Goal: Task Accomplishment & Management: Manage account settings

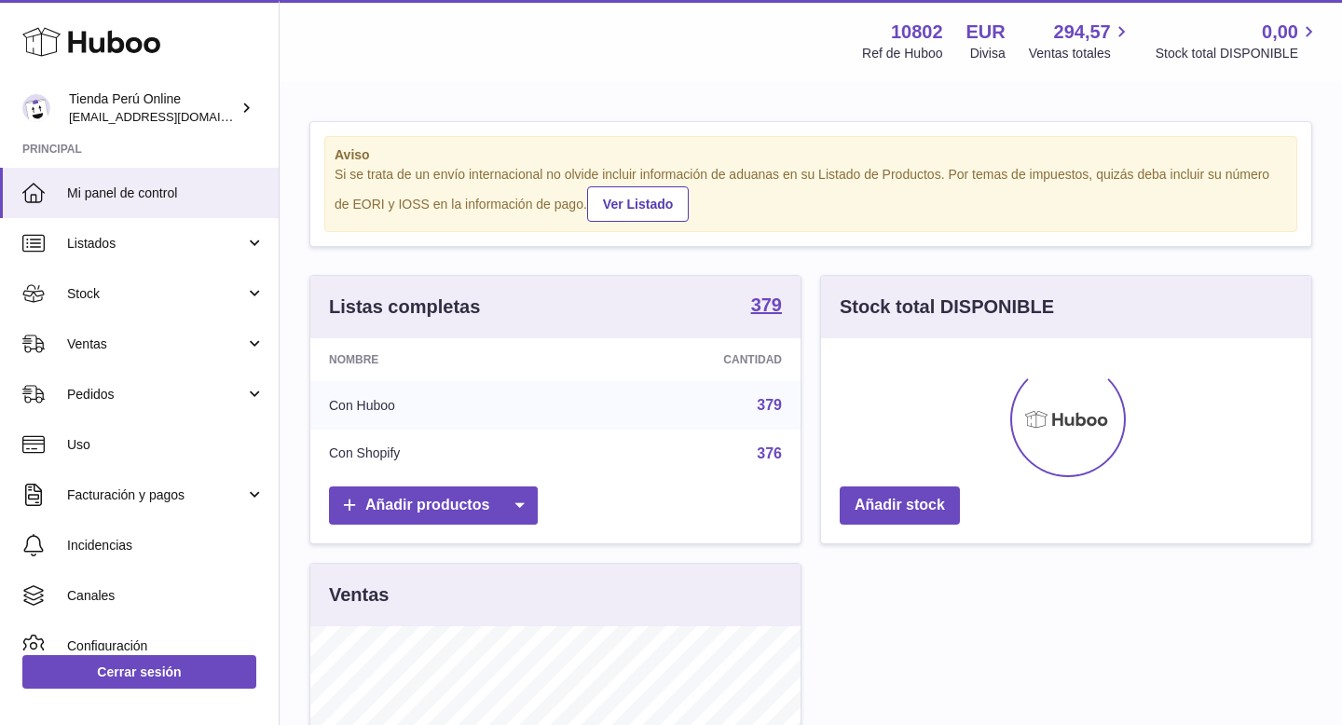
scroll to position [291, 490]
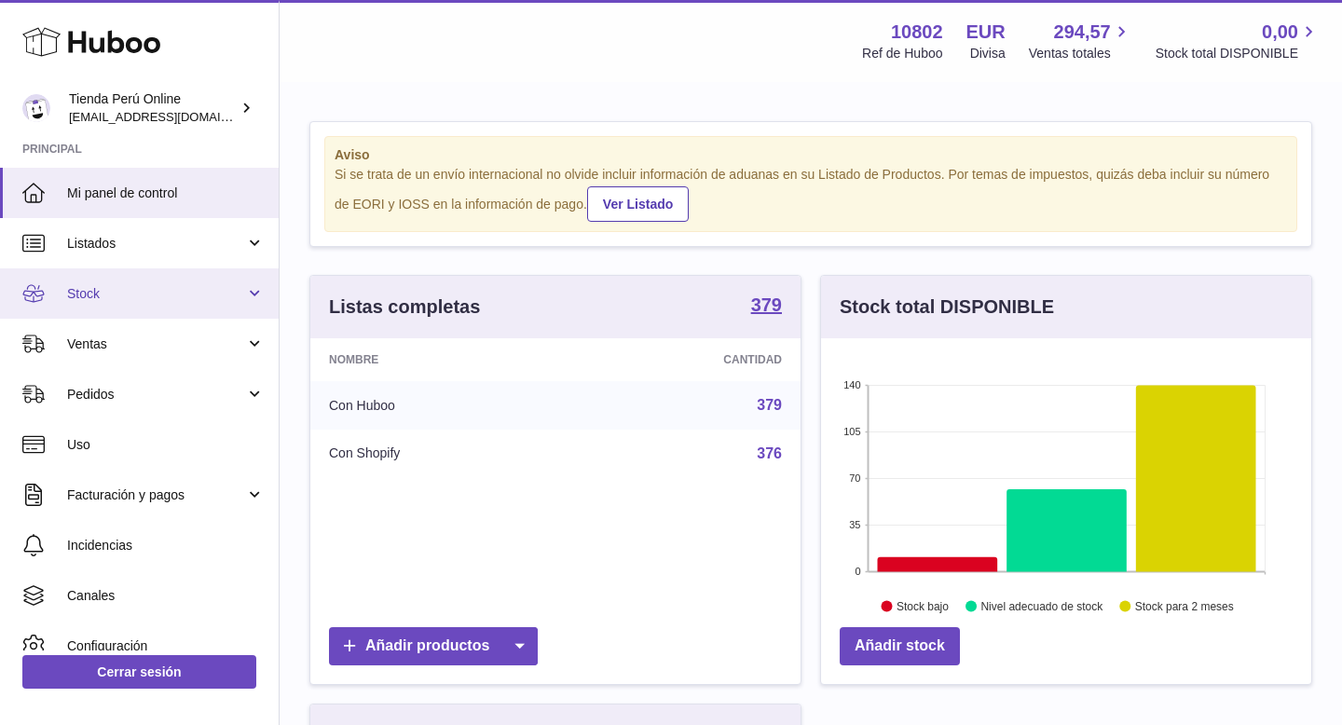
click at [138, 296] on span "Stock" at bounding box center [156, 294] width 178 height 18
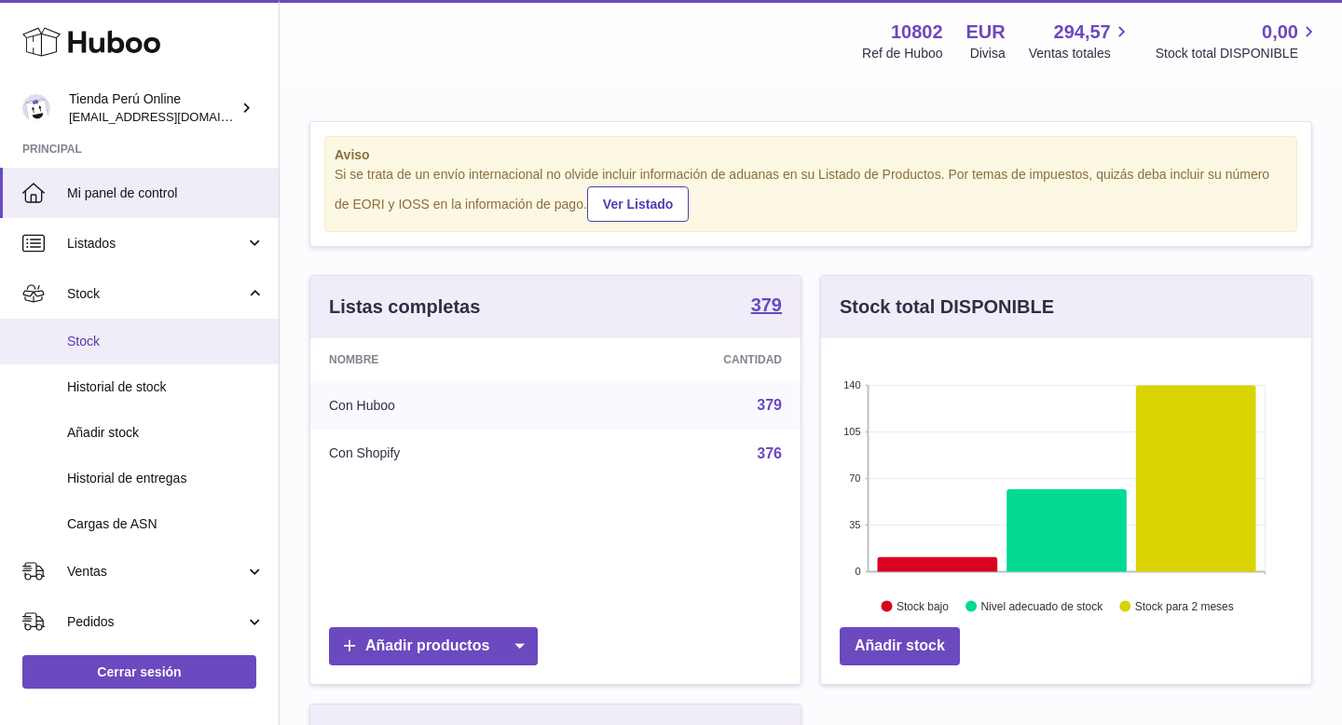
click at [133, 352] on link "Stock" at bounding box center [139, 342] width 279 height 46
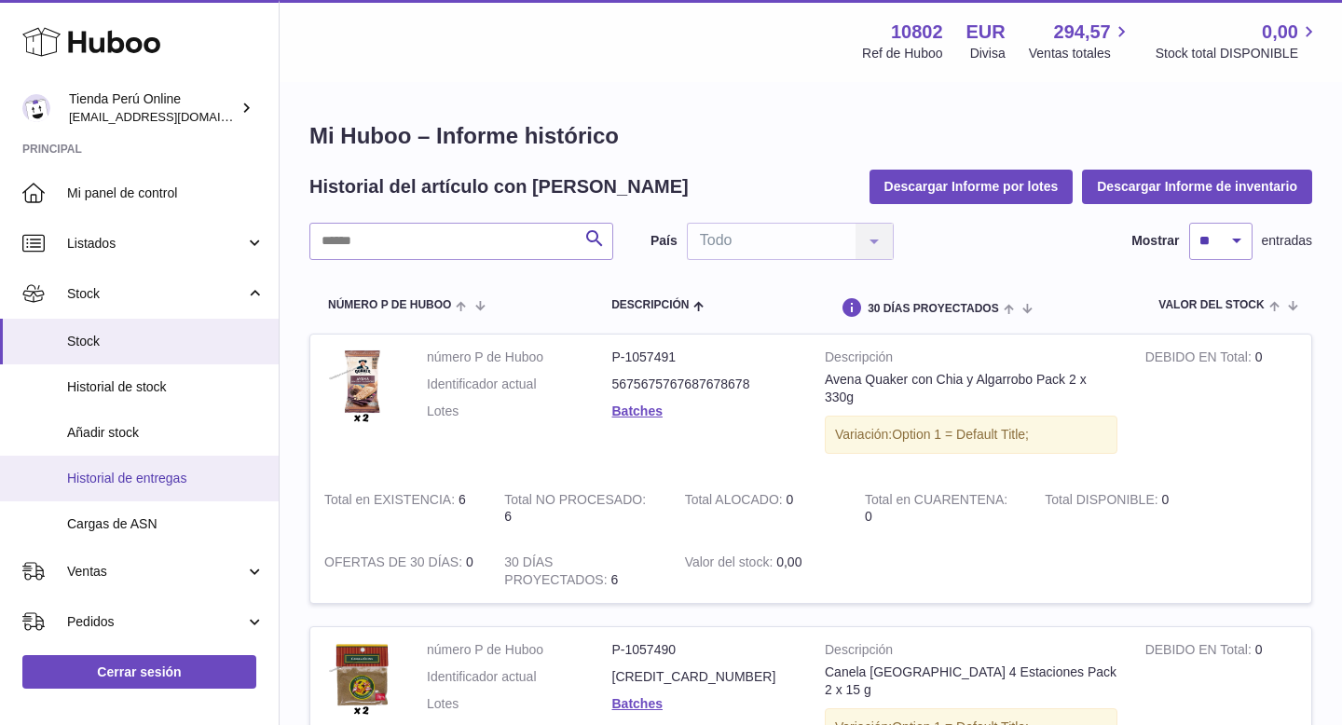
click at [158, 477] on span "Historial de entregas" at bounding box center [166, 479] width 198 height 18
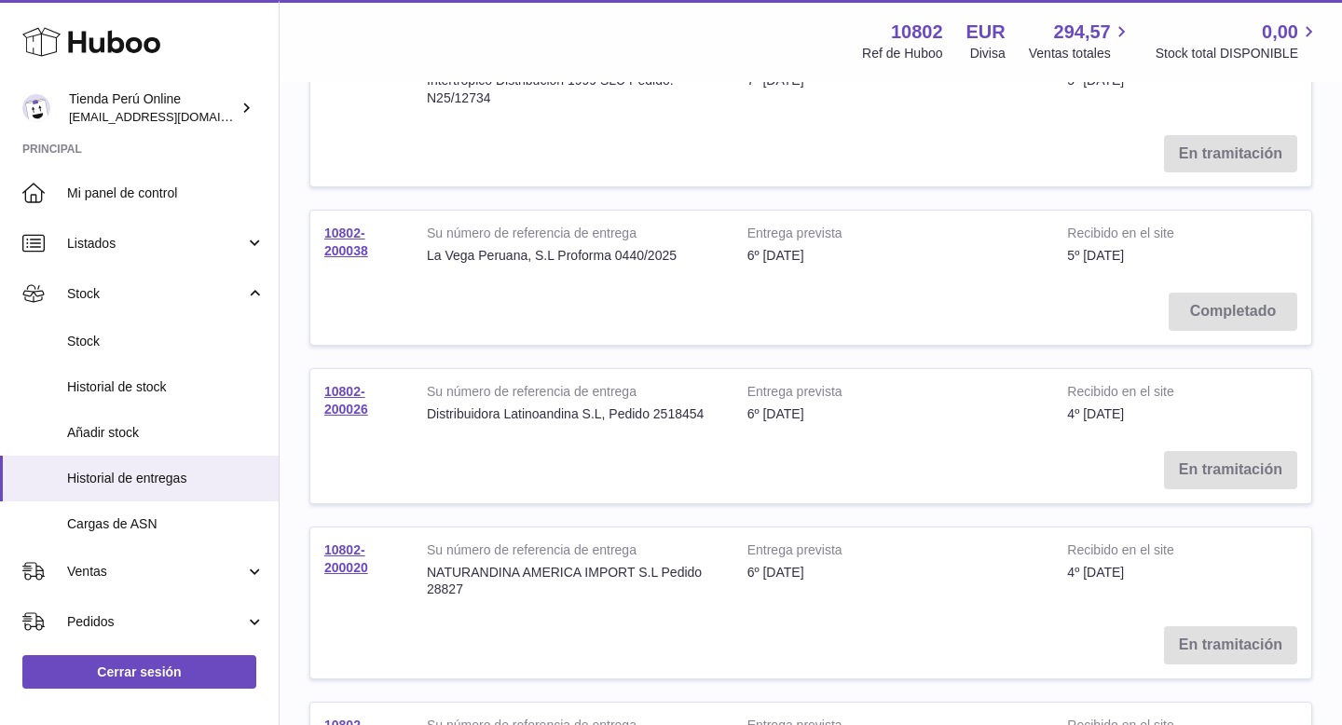
scroll to position [1157, 0]
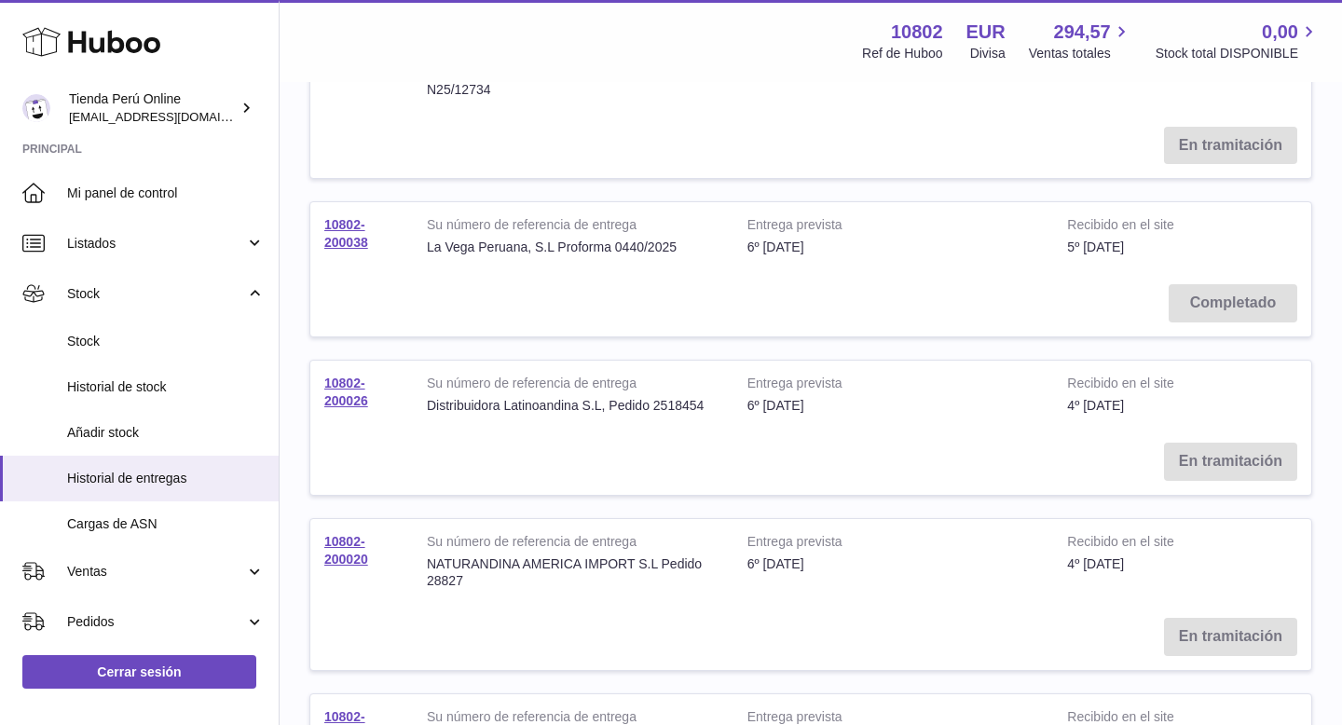
click at [1219, 434] on td "En tramitación" at bounding box center [810, 462] width 1001 height 66
click at [346, 383] on link "10802-200026" at bounding box center [346, 392] width 44 height 33
click at [356, 381] on link "10802-200026" at bounding box center [346, 392] width 44 height 33
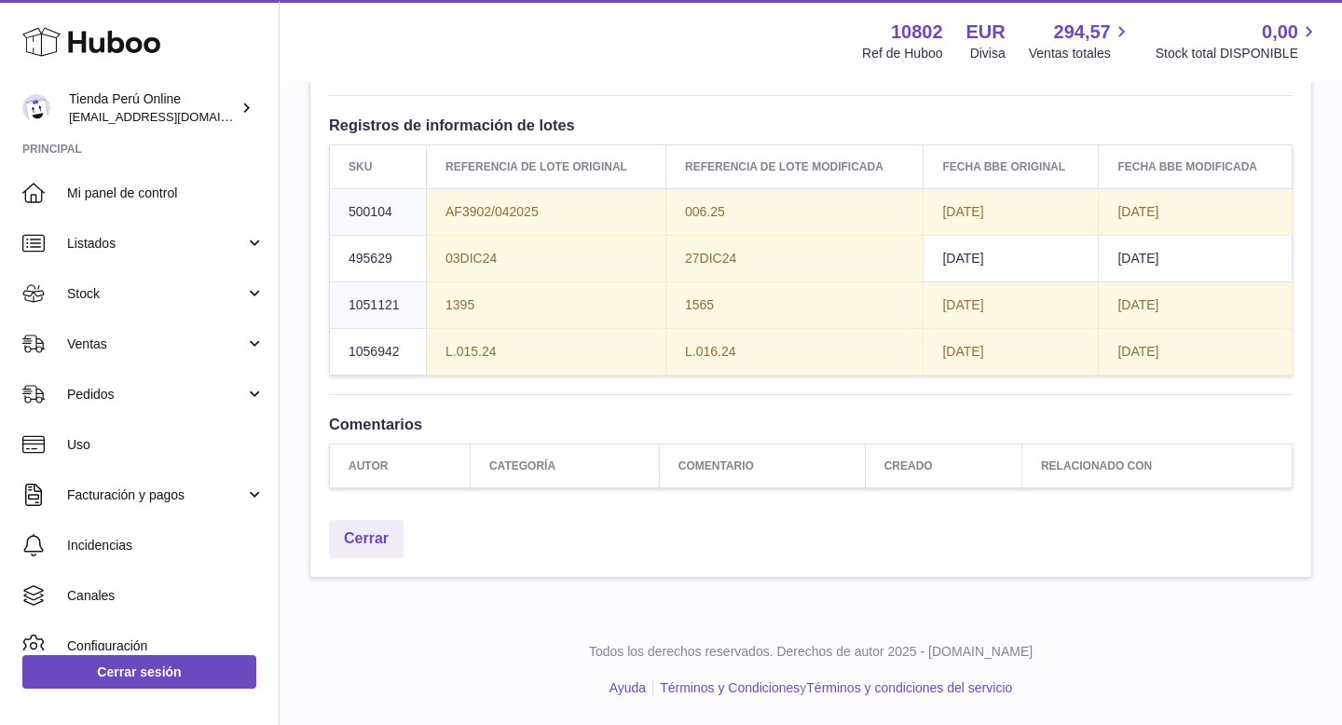
scroll to position [3224, 0]
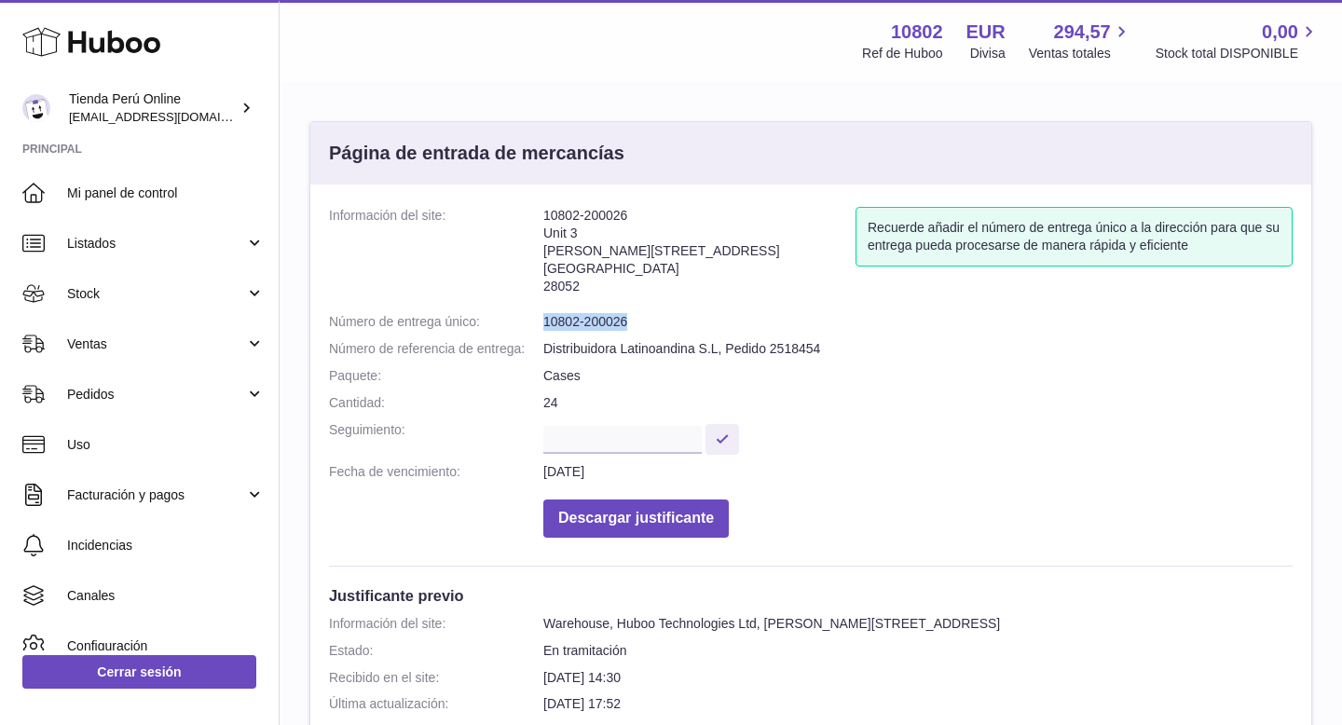
drag, startPoint x: 543, startPoint y: 321, endPoint x: 647, endPoint y: 322, distance: 104.4
click at [649, 322] on dl "Información del site: 10802-200026 Unit 3 Calle de Cerceda 20 Madrid 28052 Recu…" at bounding box center [811, 377] width 964 height 340
copy dl "Número de entrega único: 10802-200026"
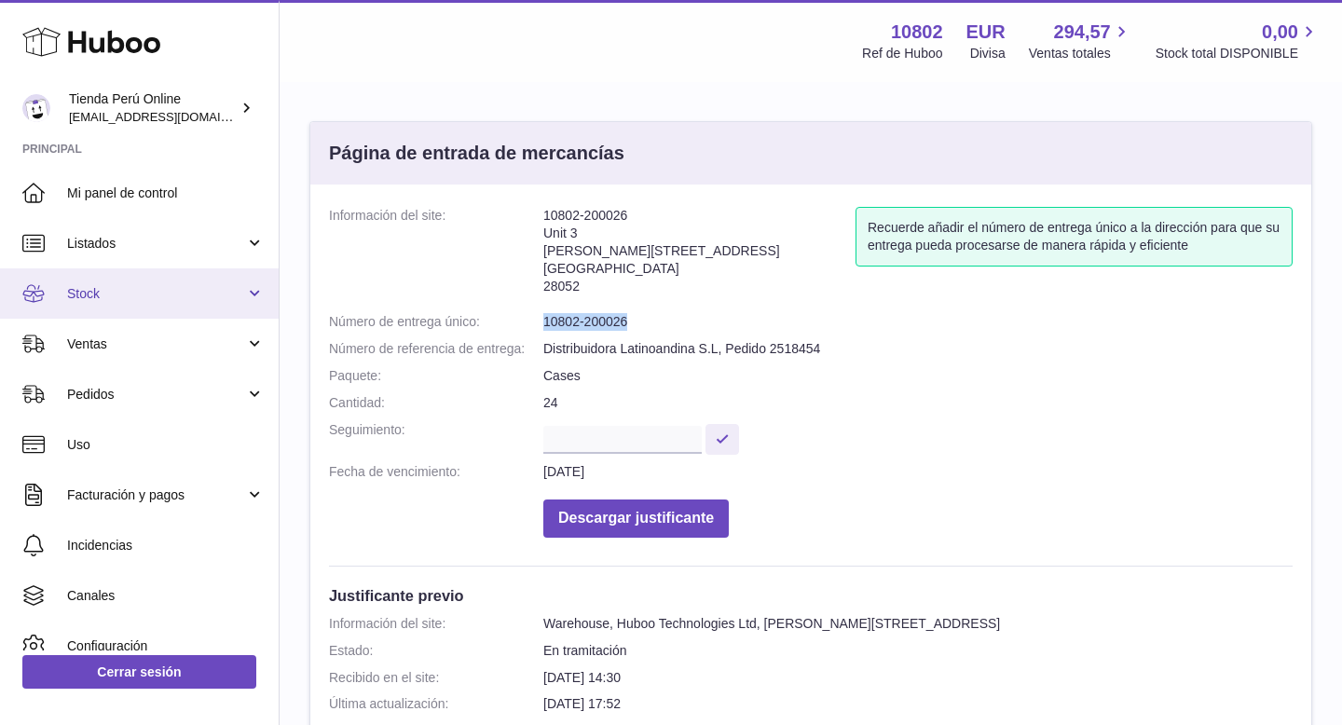
click at [127, 283] on link "Stock" at bounding box center [139, 293] width 279 height 50
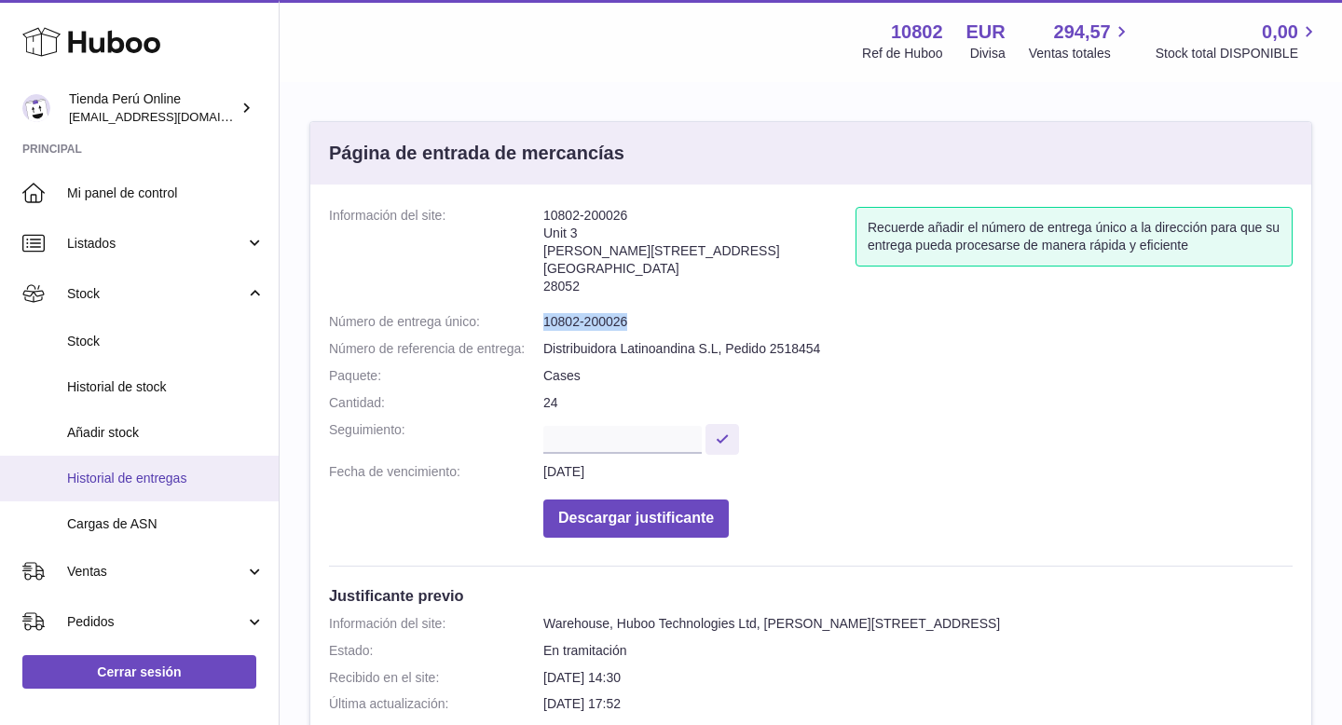
click at [131, 466] on link "Historial de entregas" at bounding box center [139, 479] width 279 height 46
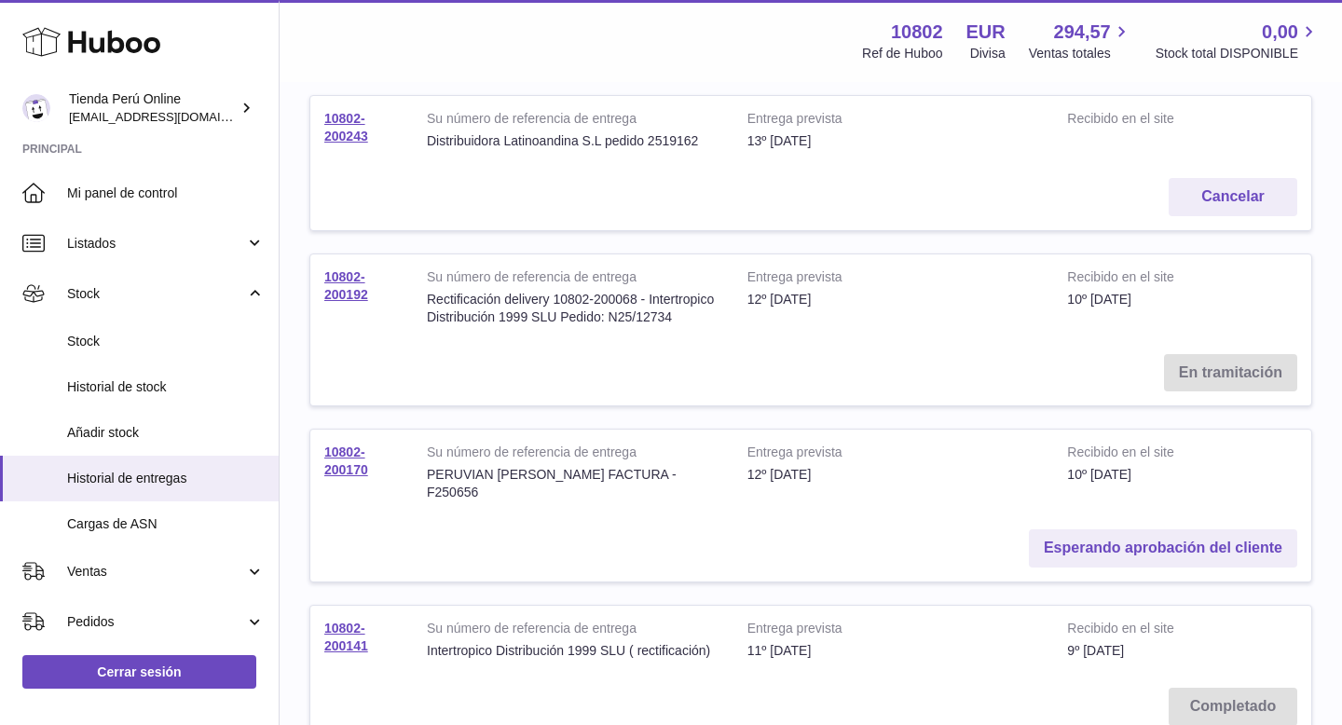
scroll to position [247, 0]
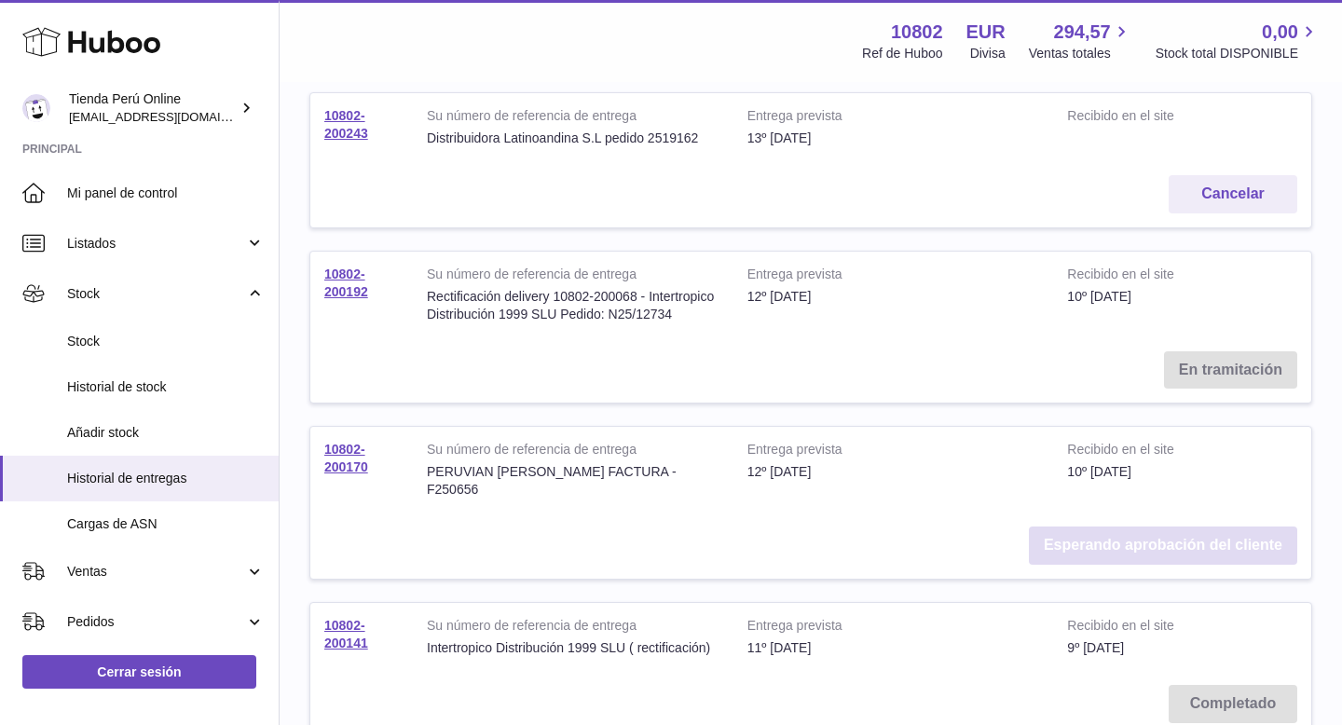
click at [1120, 527] on link "Esperando aprobación del cliente" at bounding box center [1163, 546] width 268 height 38
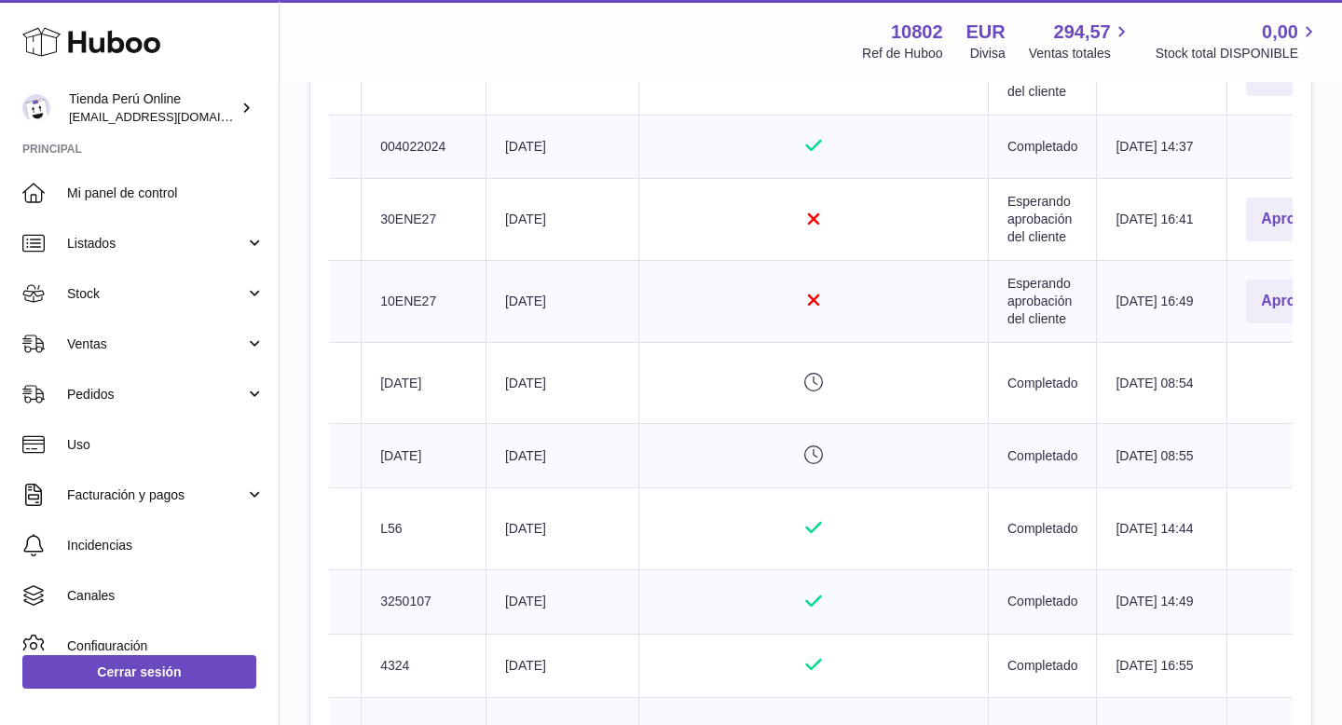
scroll to position [2060, 0]
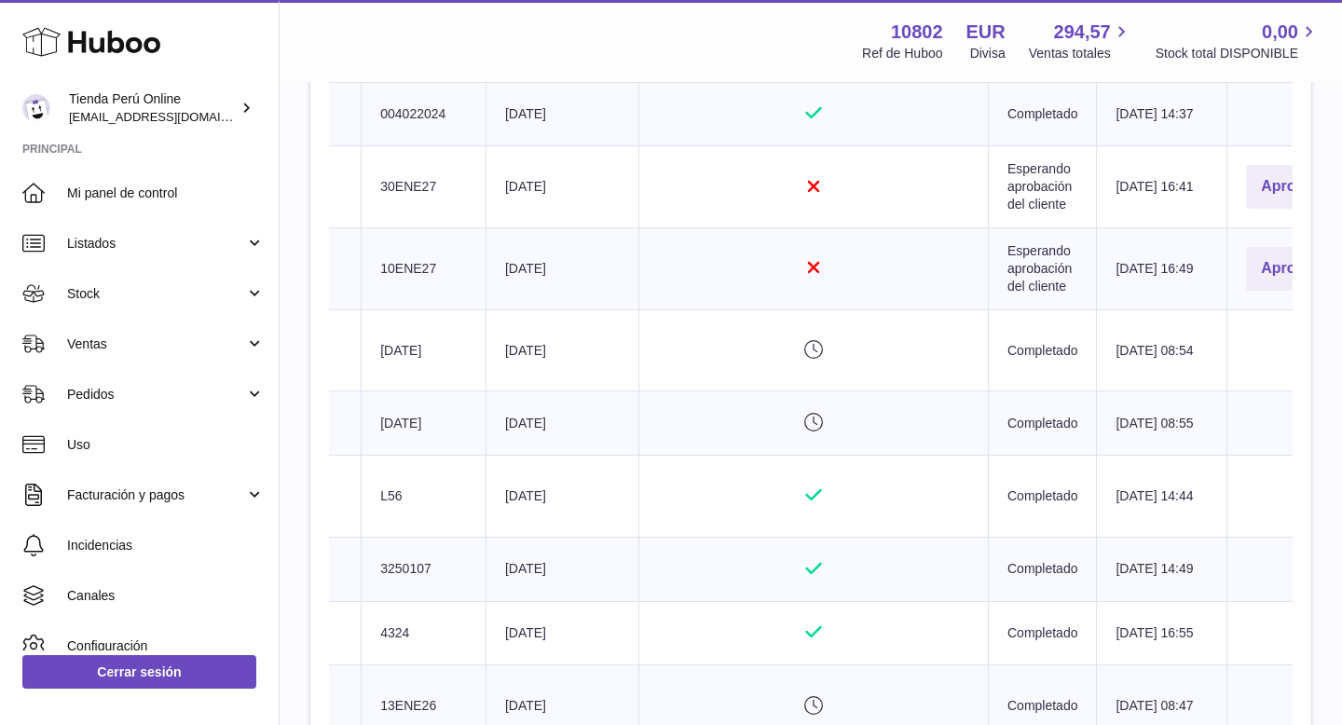
click at [1247, 63] on button "Aprobar" at bounding box center [1290, 42] width 88 height 44
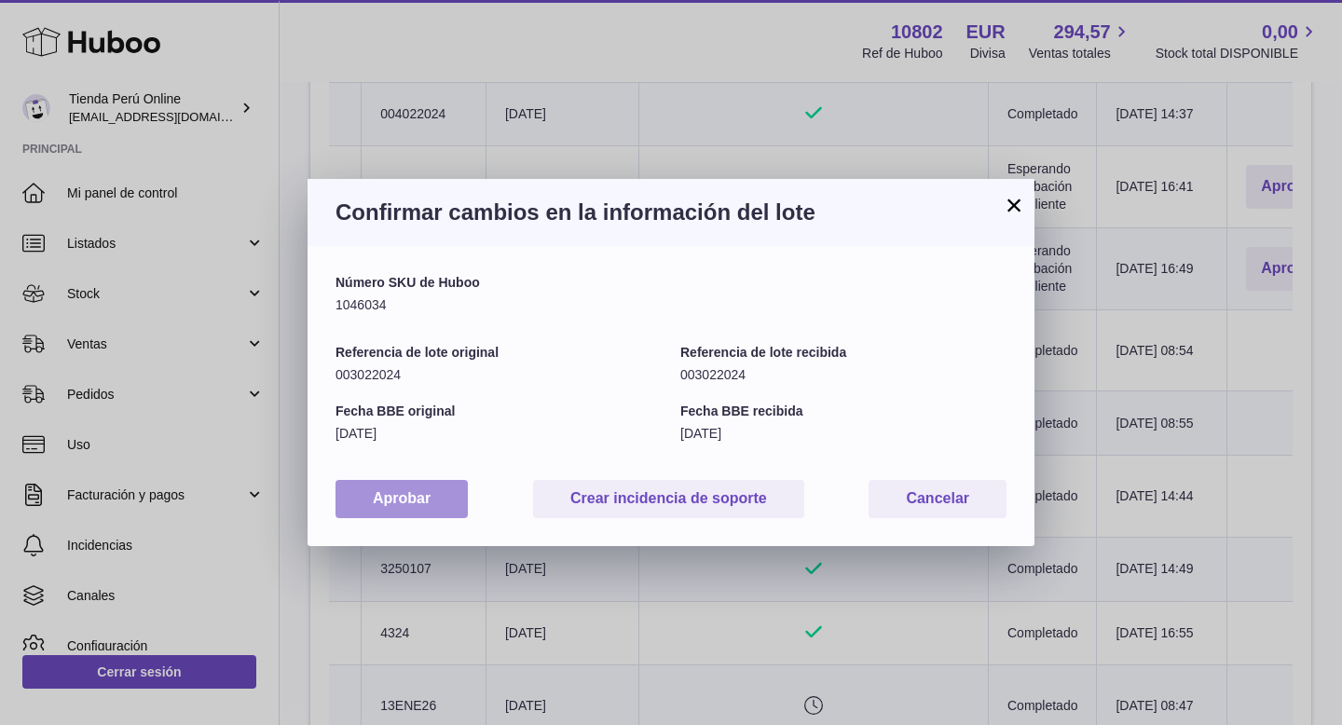
click at [406, 502] on button "Aprobar" at bounding box center [402, 499] width 132 height 38
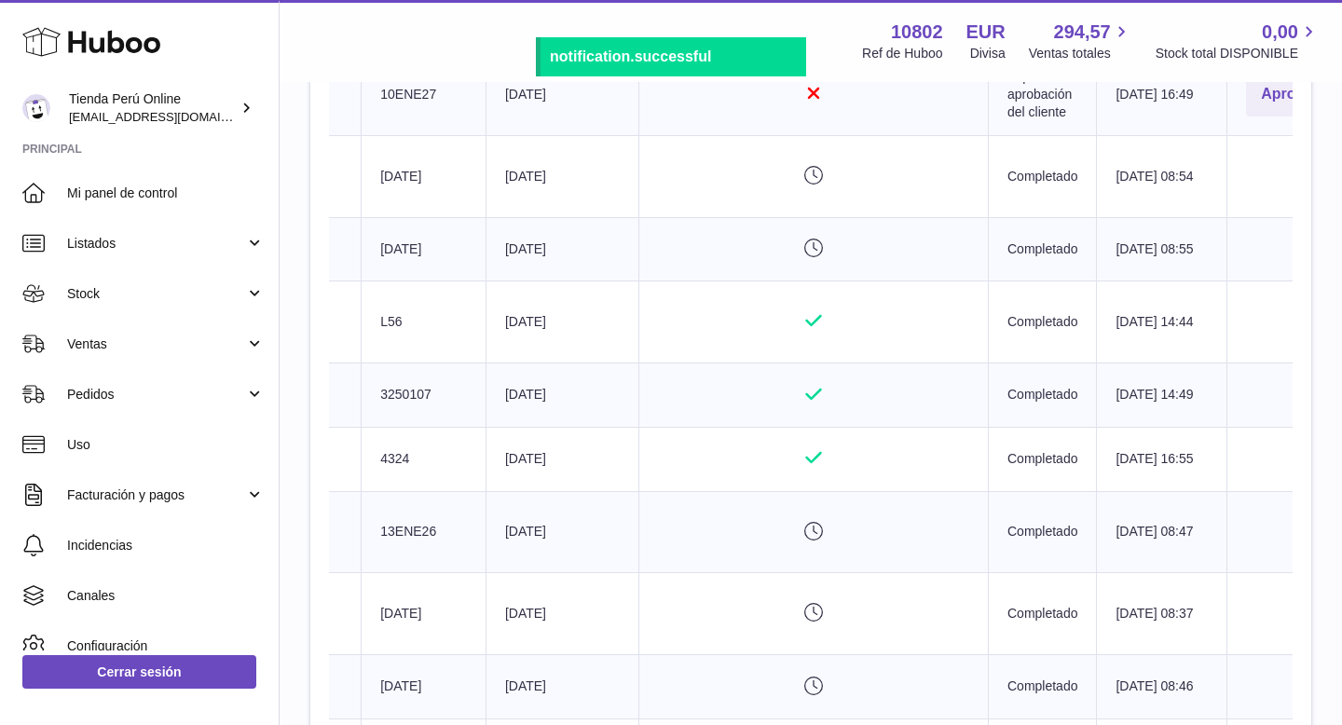
scroll to position [2255, 0]
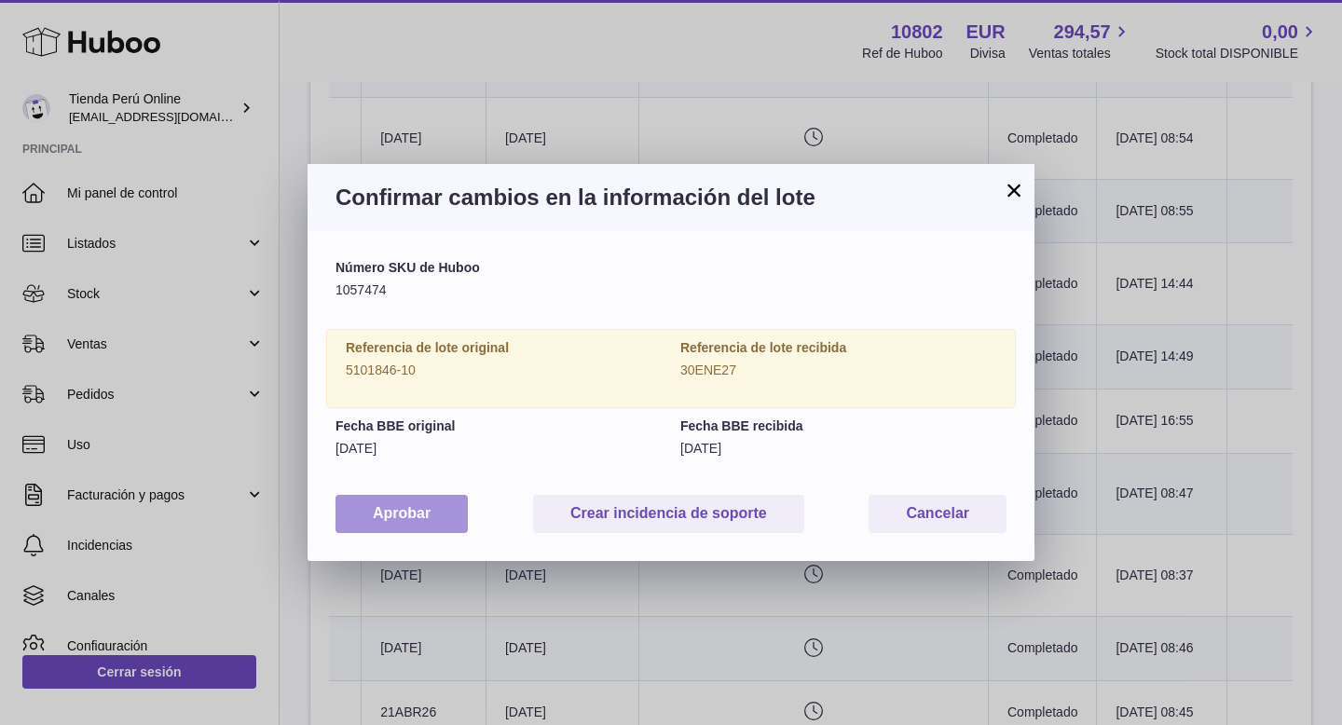
click at [397, 523] on button "Aprobar" at bounding box center [402, 514] width 132 height 38
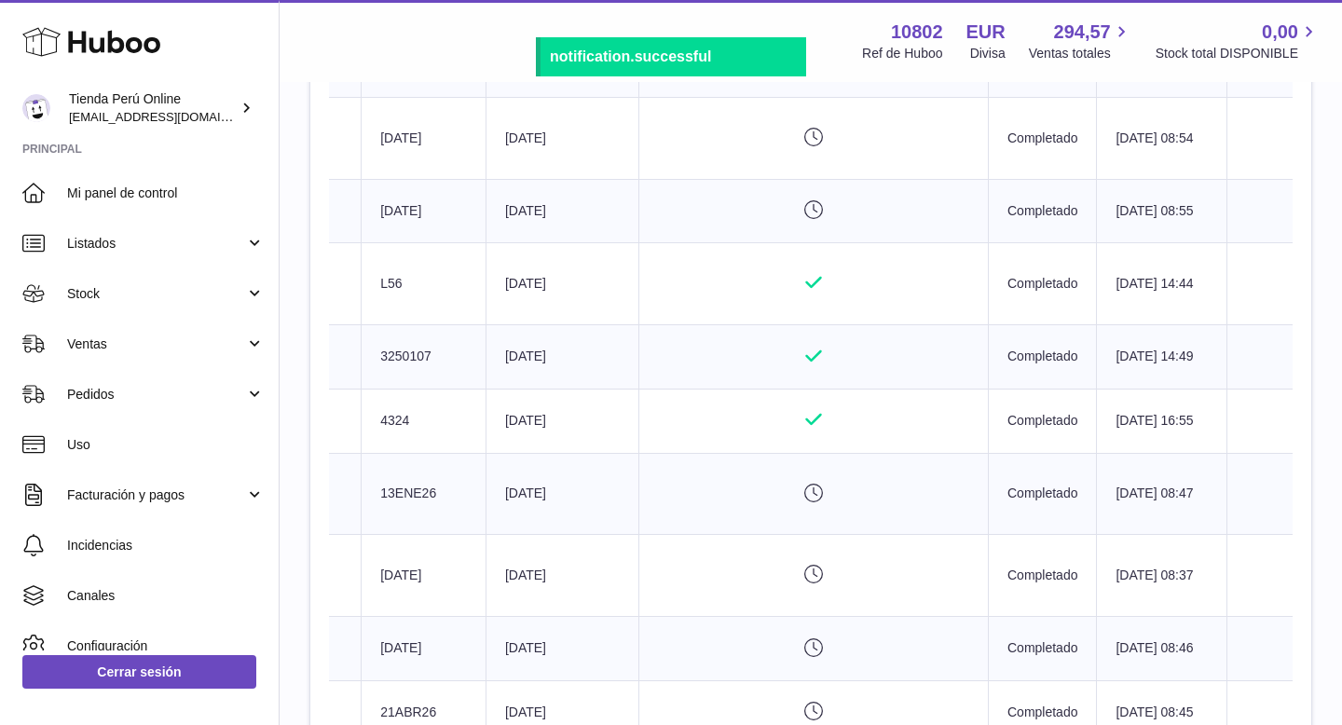
click at [1246, 78] on button "Aprobar" at bounding box center [1290, 56] width 88 height 44
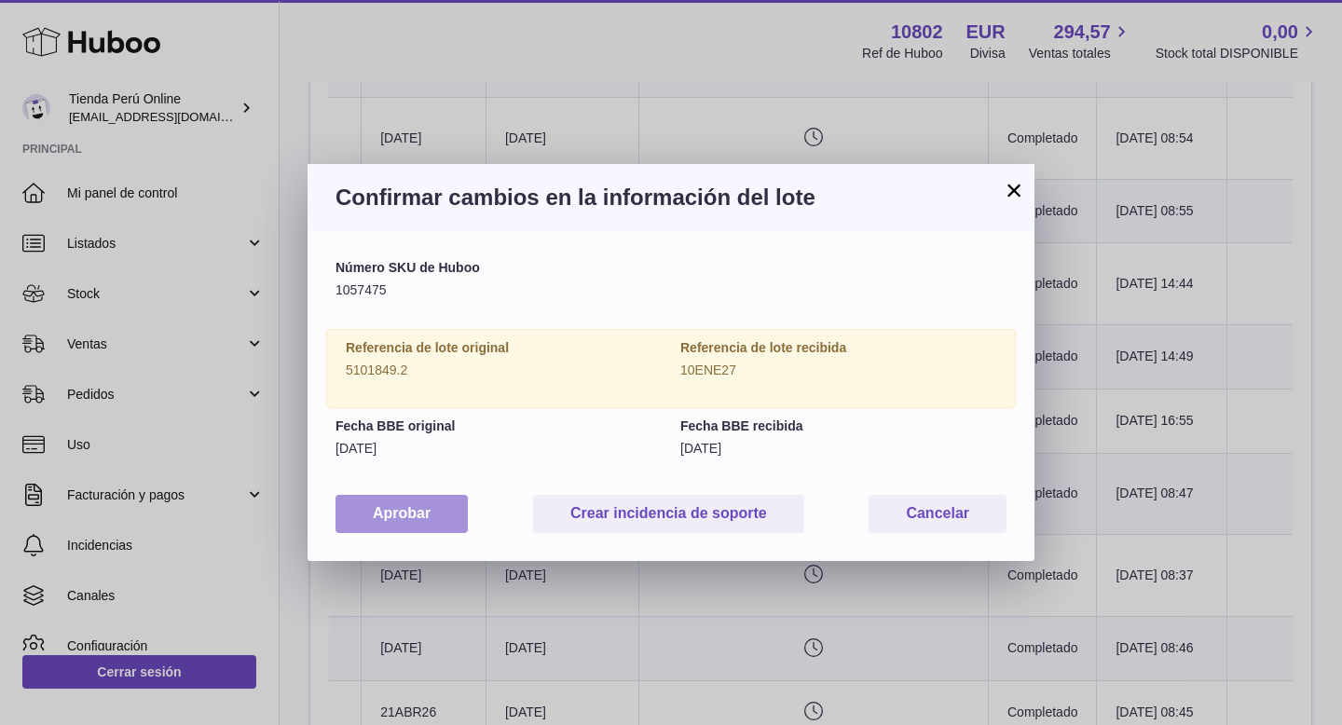
click at [417, 525] on button "Aprobar" at bounding box center [402, 514] width 132 height 38
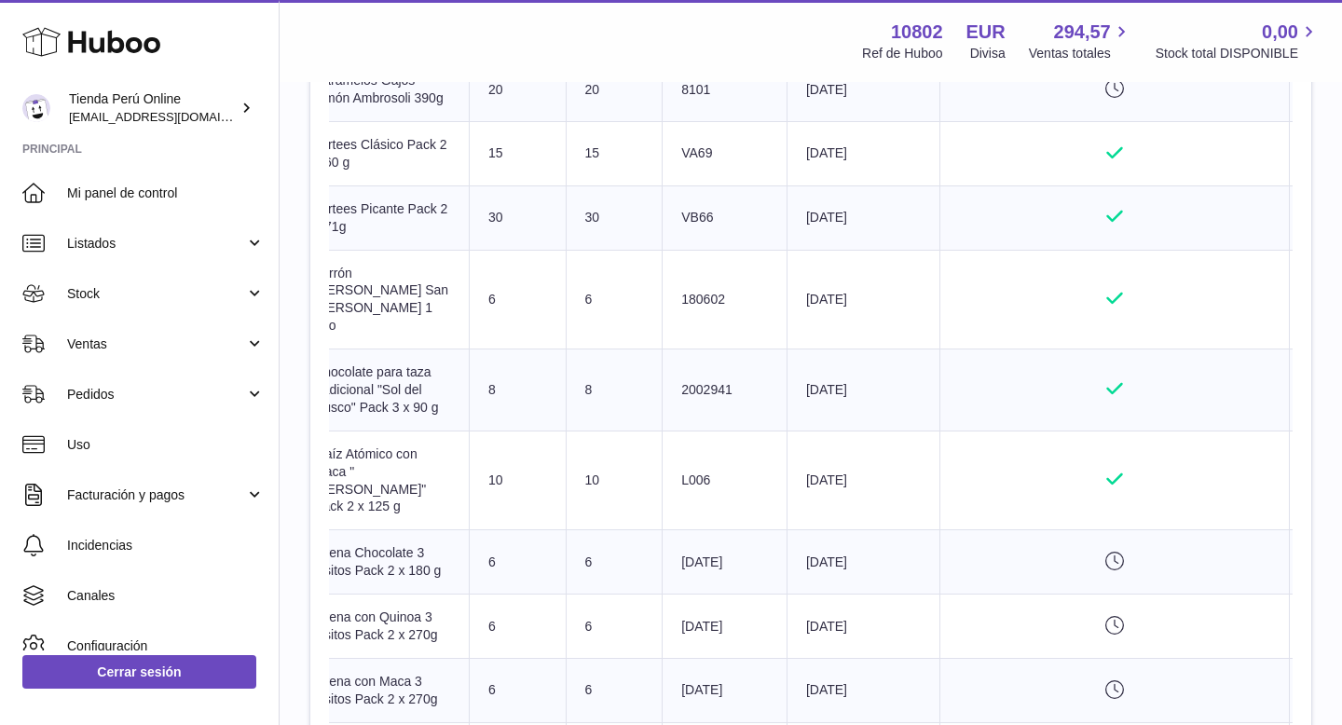
scroll to position [0, 644]
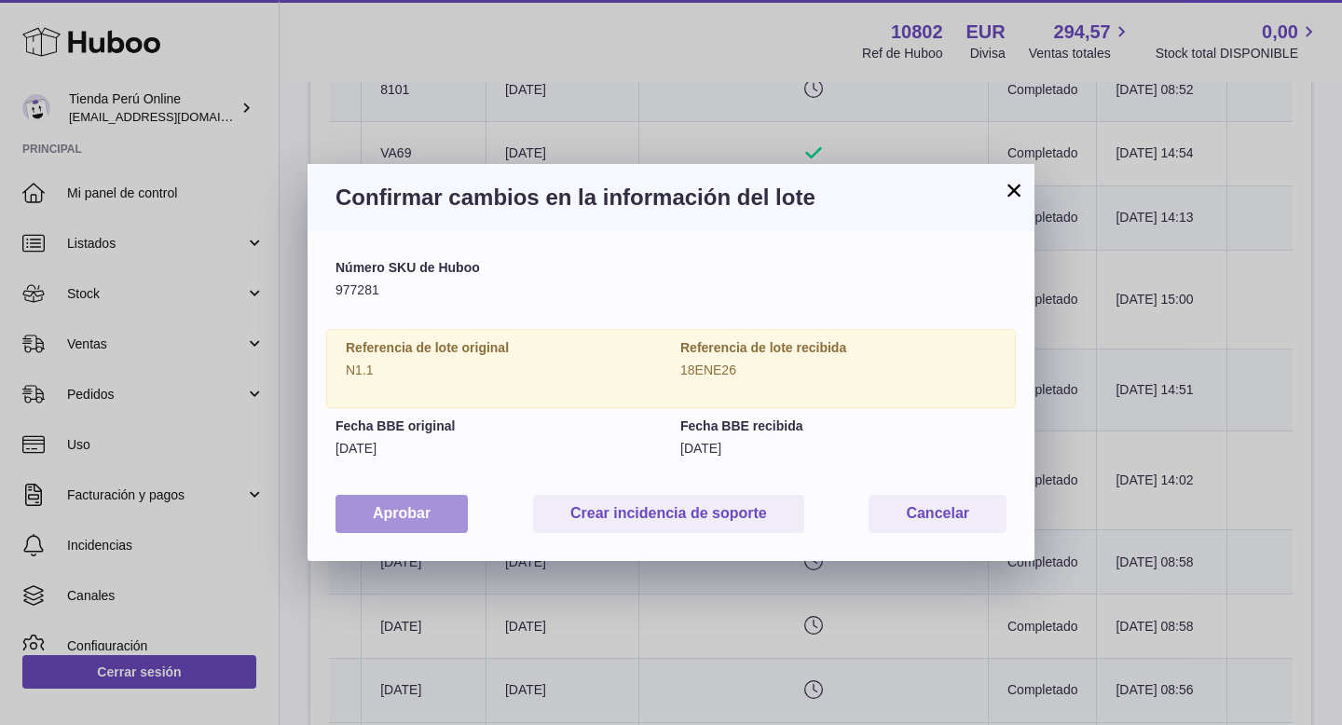
click at [401, 514] on button "Aprobar" at bounding box center [402, 514] width 132 height 38
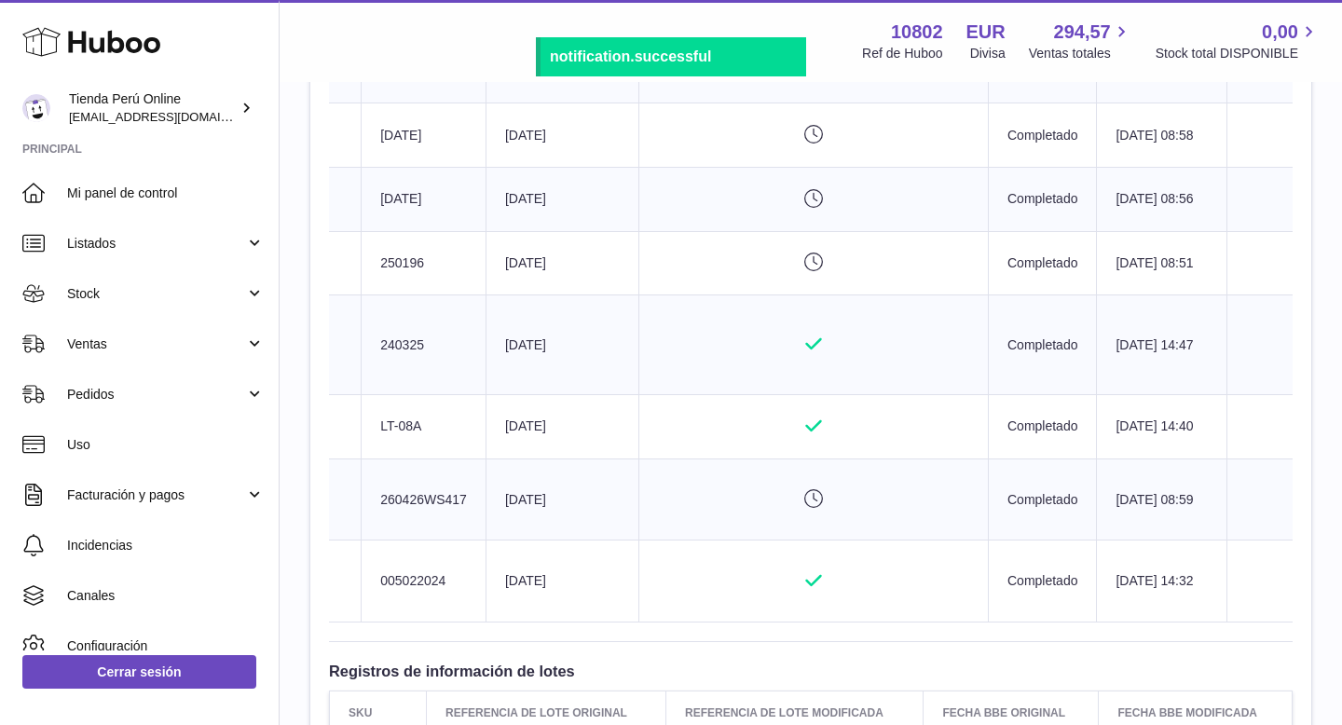
scroll to position [4221, 0]
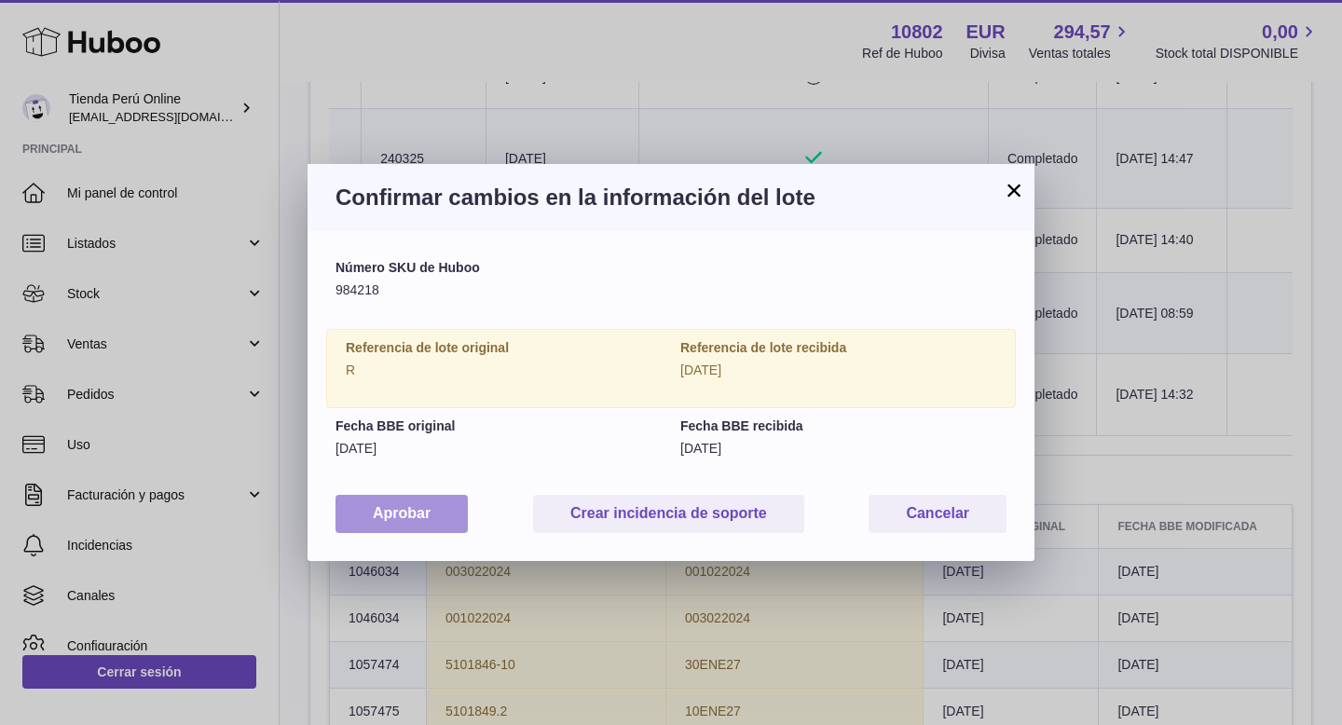
click at [428, 513] on button "Aprobar" at bounding box center [402, 514] width 132 height 38
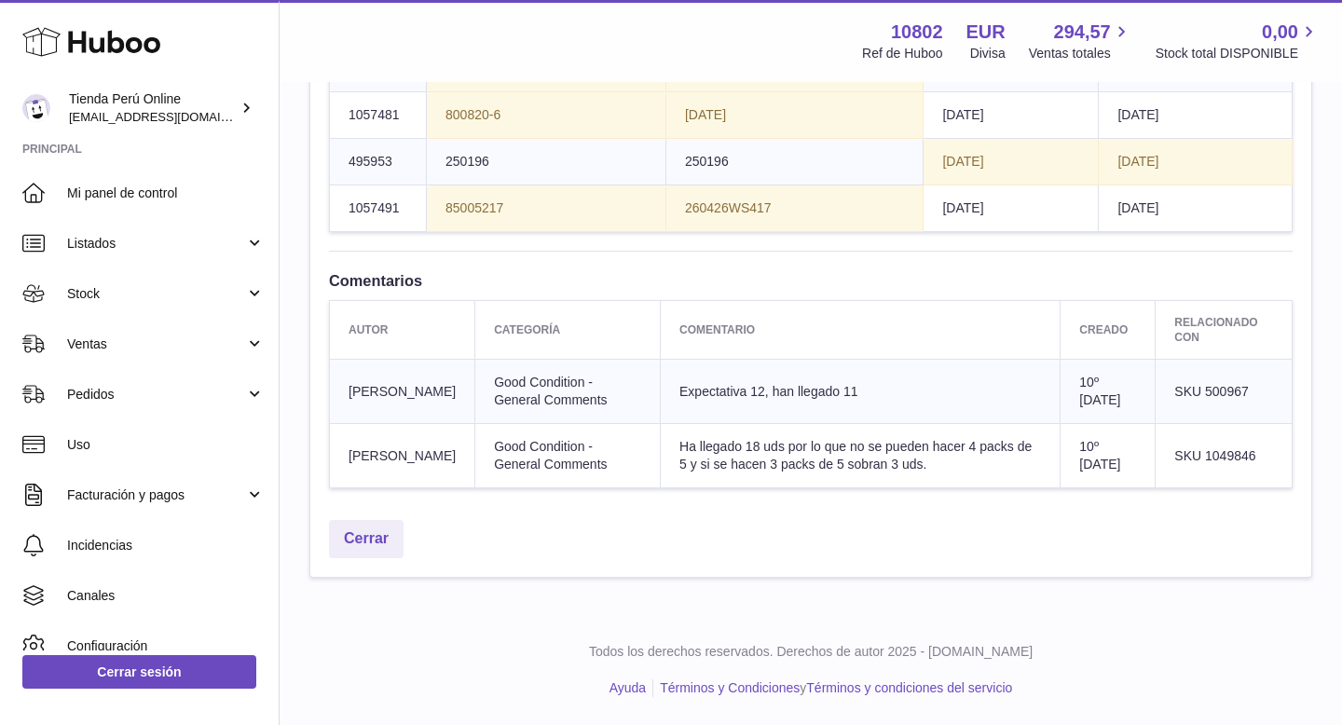
scroll to position [7038, 0]
drag, startPoint x: 1205, startPoint y: 390, endPoint x: 1262, endPoint y: 384, distance: 57.1
click at [1262, 385] on td "SKU 500967" at bounding box center [1224, 392] width 137 height 64
copy span "SKU"
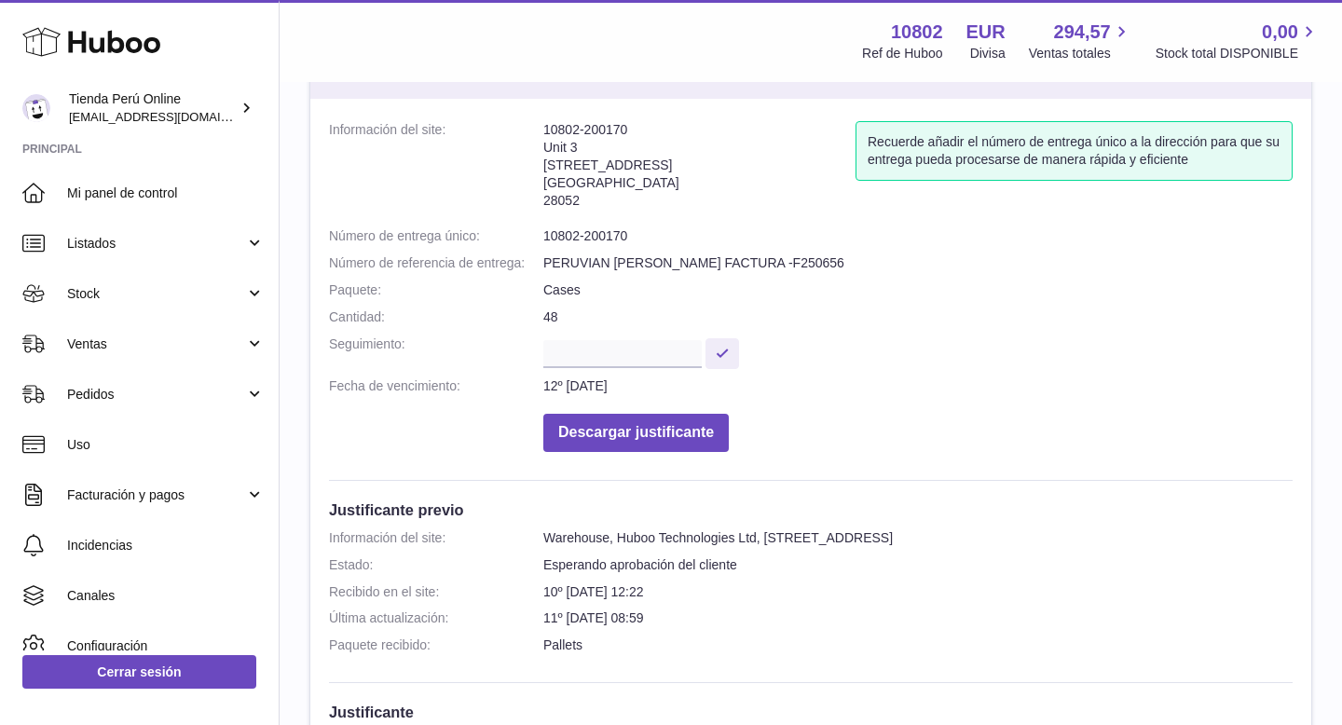
scroll to position [0, 0]
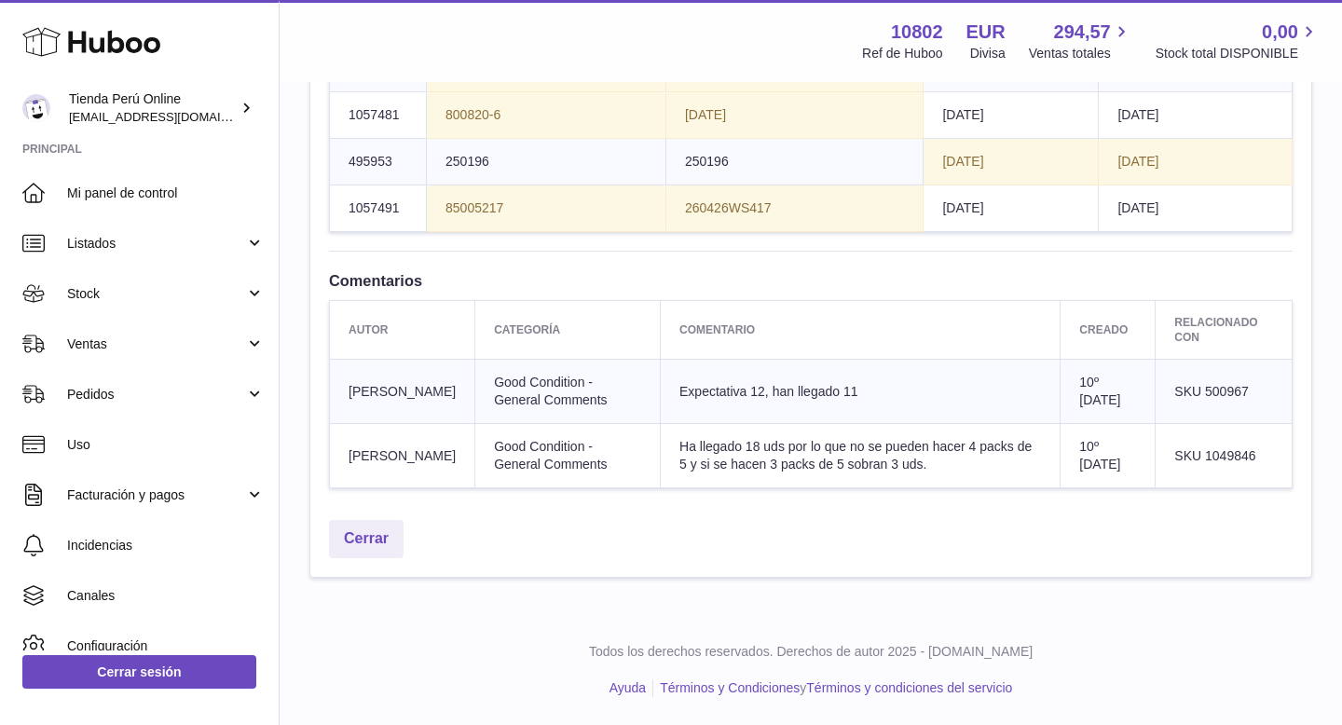
scroll to position [7041, 0]
drag, startPoint x: 1204, startPoint y: 393, endPoint x: 1271, endPoint y: 394, distance: 66.2
click at [1272, 394] on td "SKU 500967" at bounding box center [1224, 392] width 137 height 64
copy span "500967"
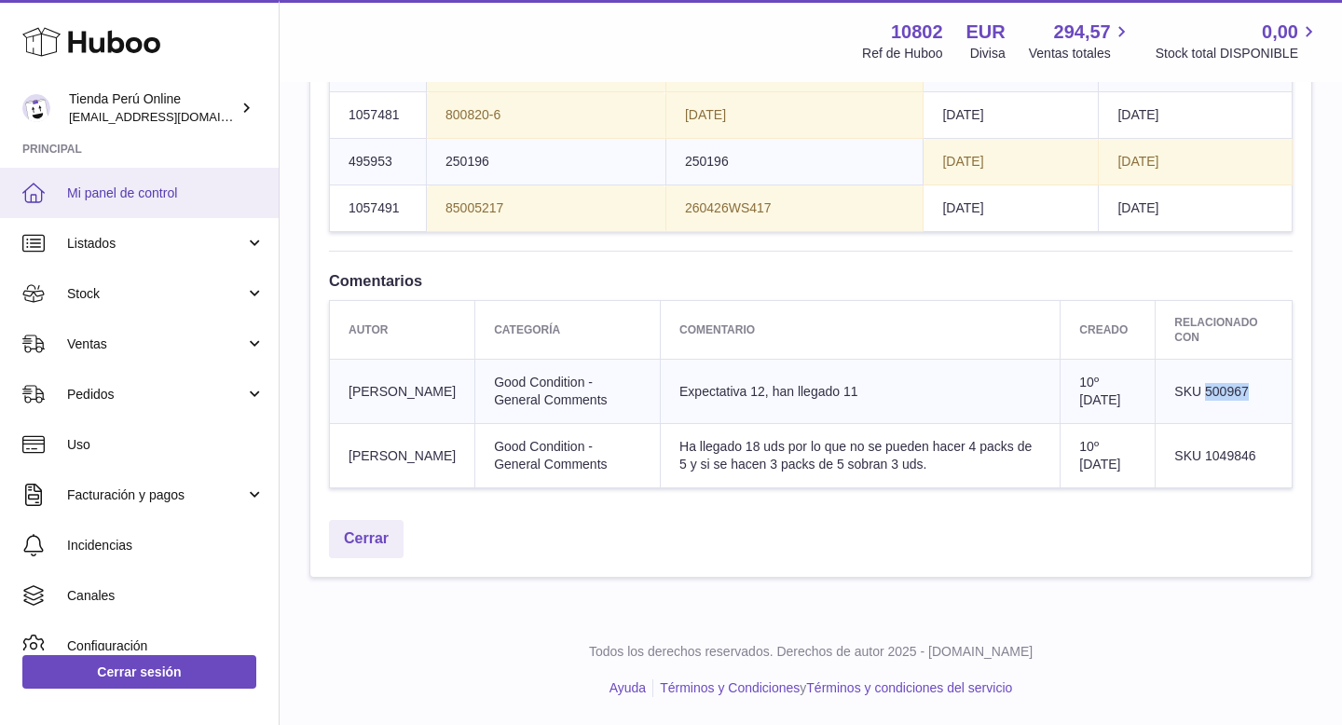
click at [144, 204] on link "Mi panel de control" at bounding box center [139, 193] width 279 height 50
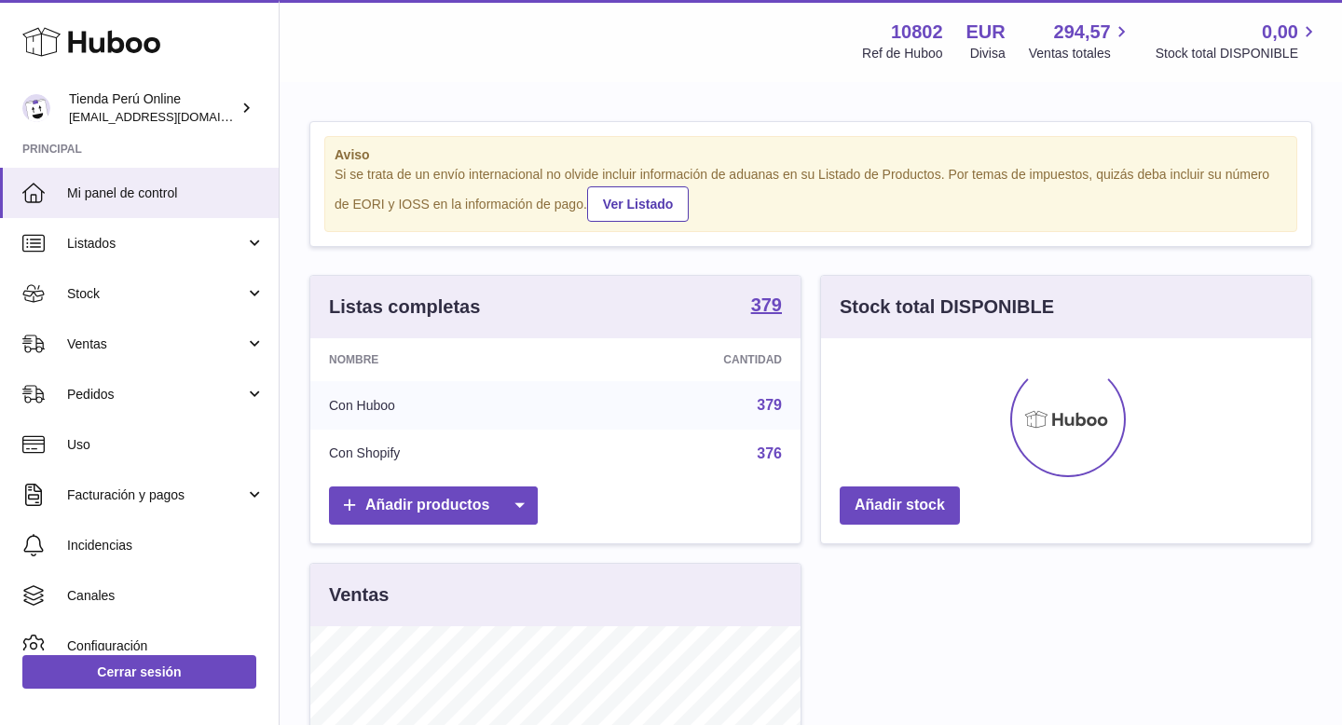
scroll to position [291, 490]
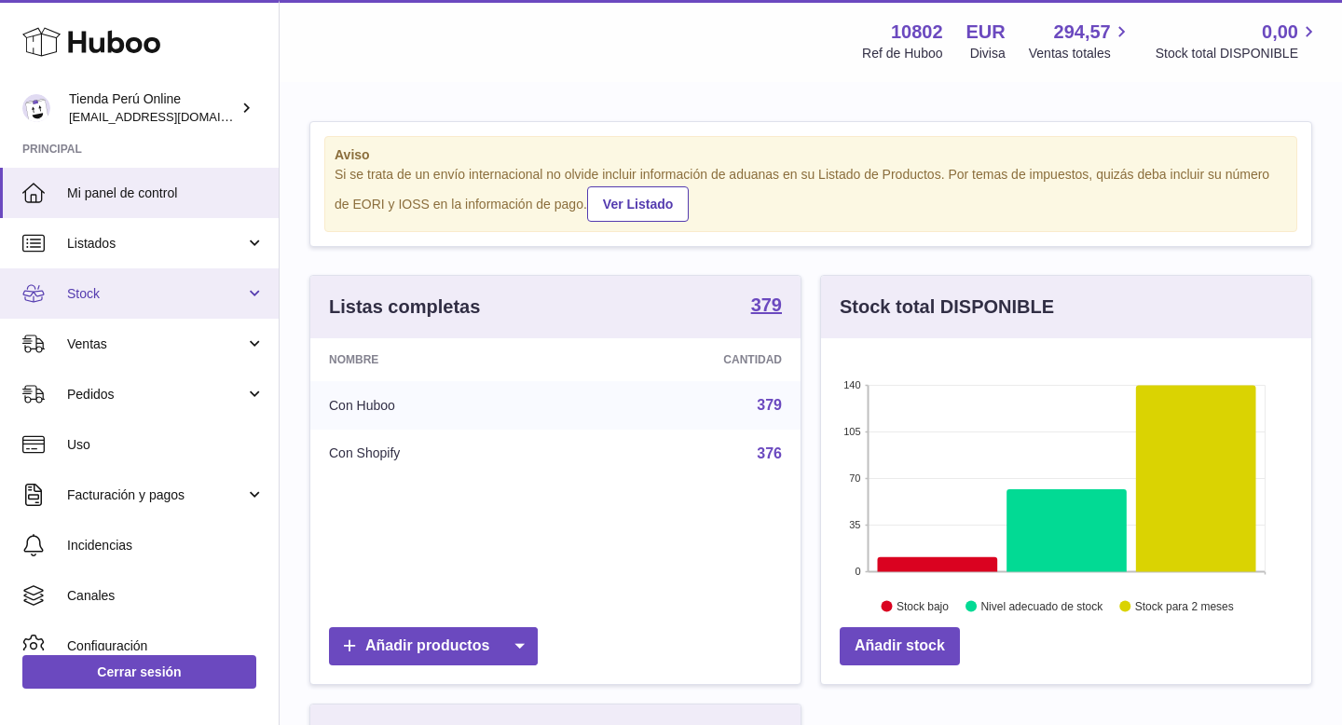
click at [94, 295] on span "Stock" at bounding box center [156, 294] width 178 height 18
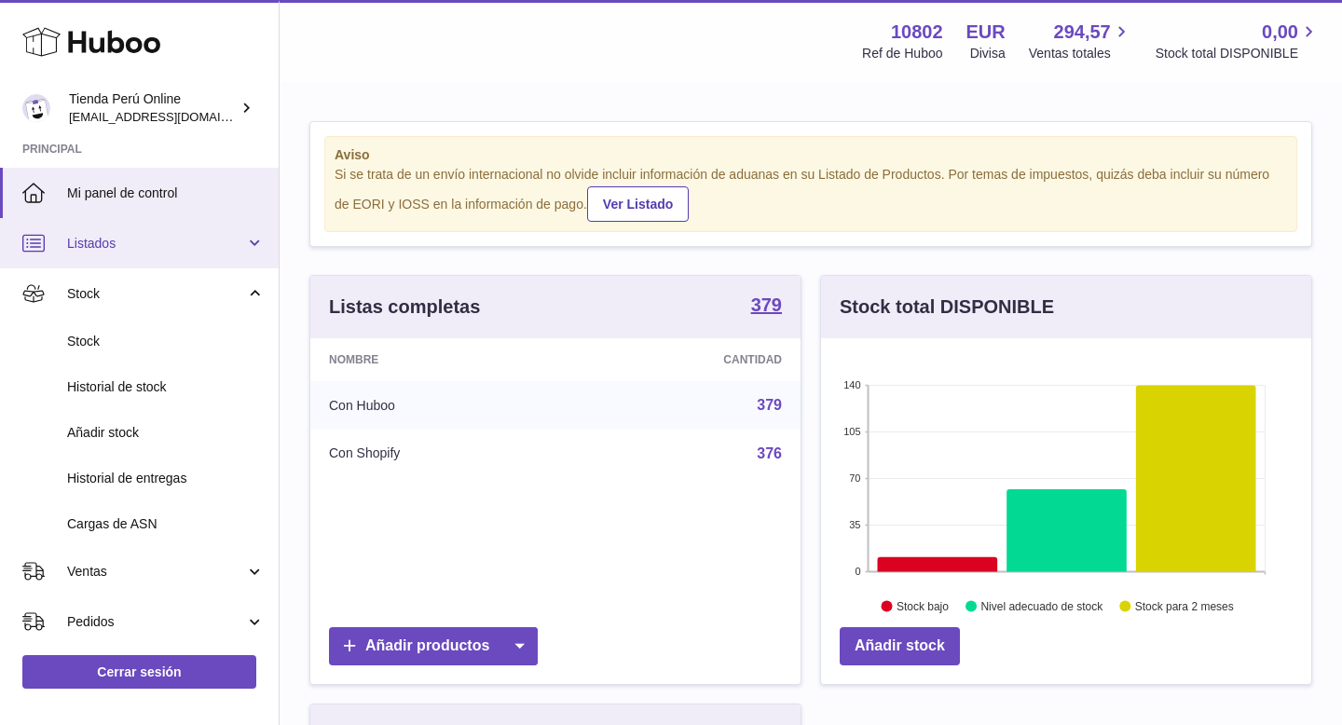
click at [125, 251] on span "Listados" at bounding box center [156, 244] width 178 height 18
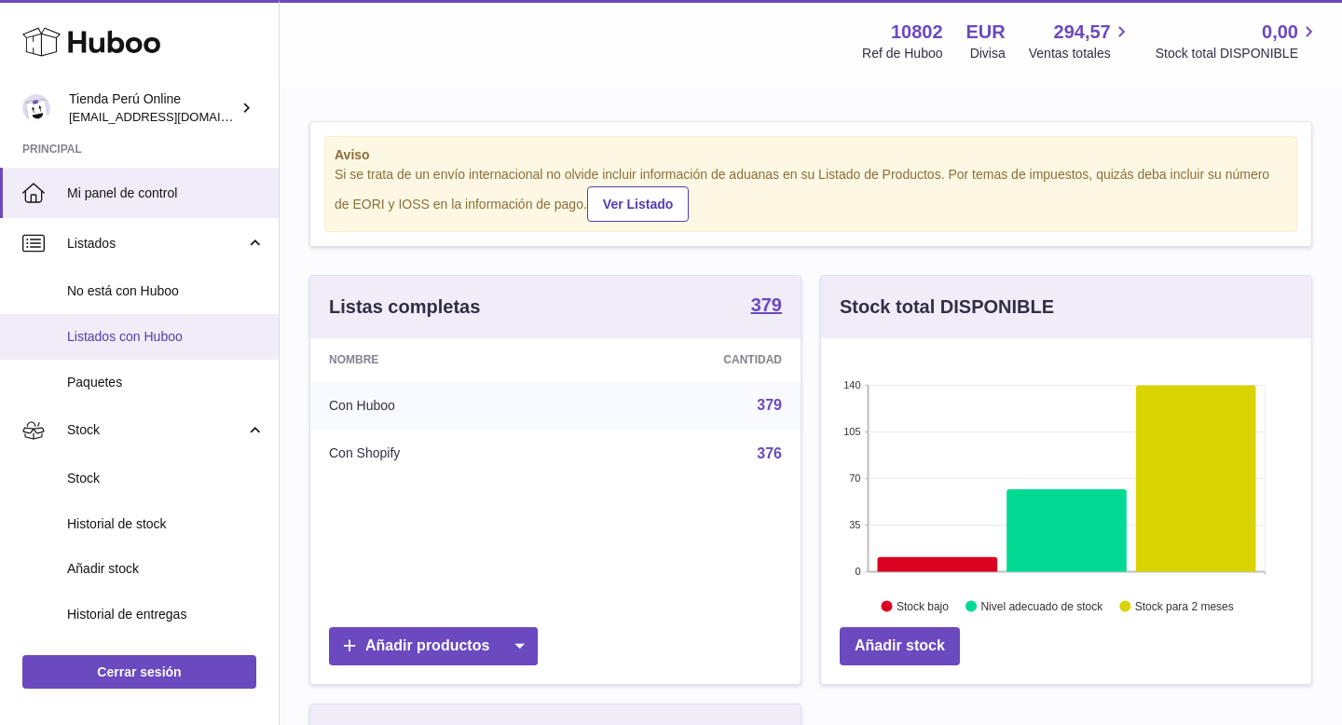
click at [131, 336] on span "Listados con Huboo" at bounding box center [166, 337] width 198 height 18
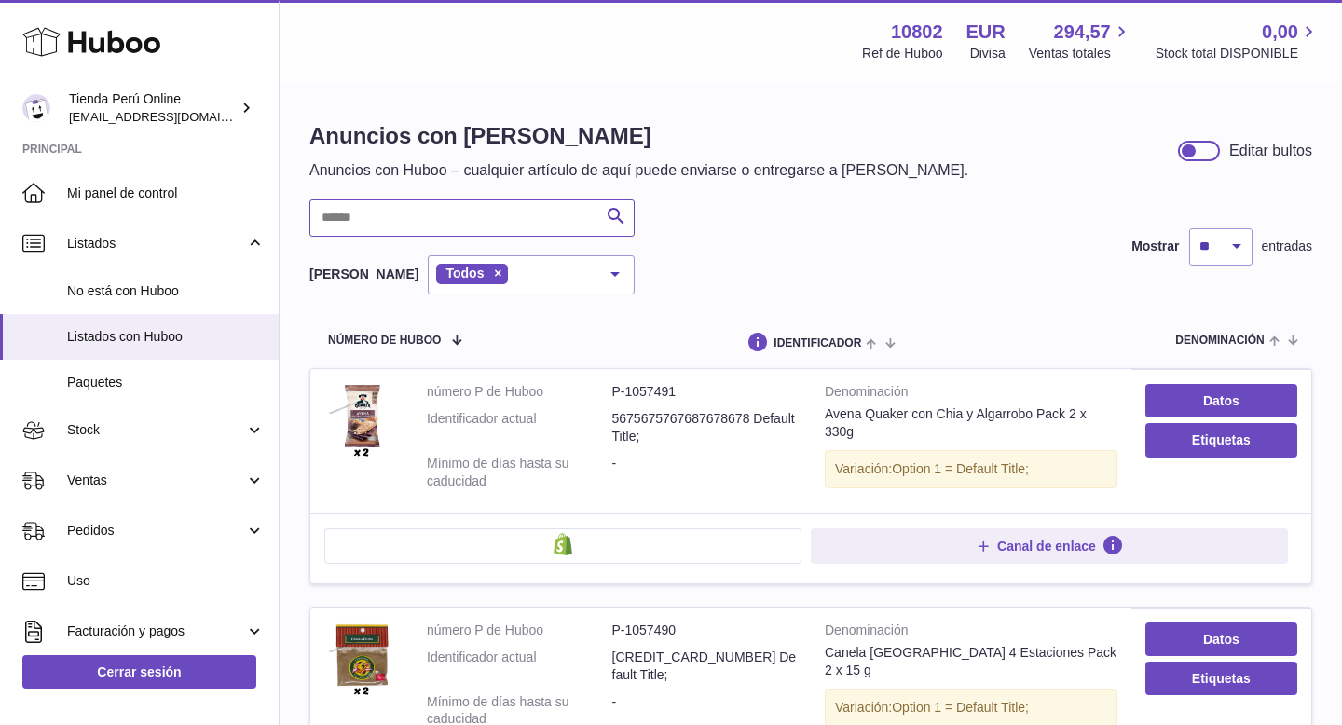
click at [329, 216] on input "text" at bounding box center [471, 217] width 325 height 37
paste input "******"
type input "******"
